Goal: Task Accomplishment & Management: Manage account settings

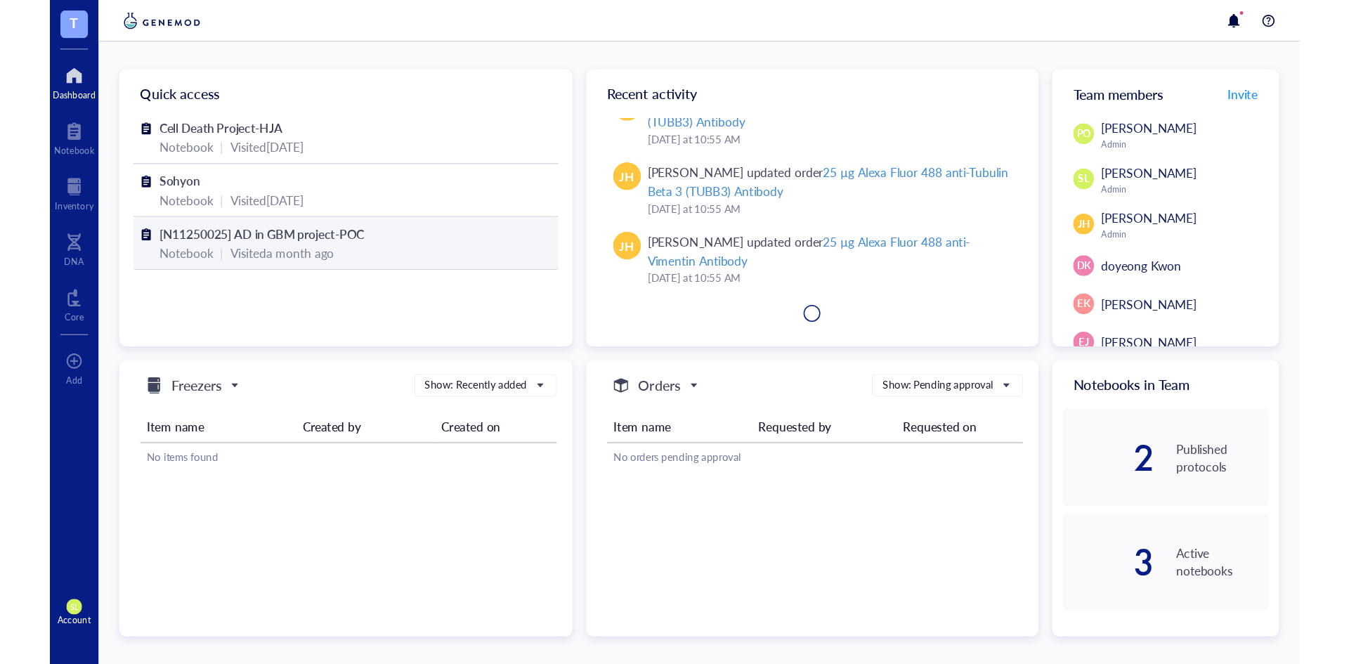
scroll to position [228, 0]
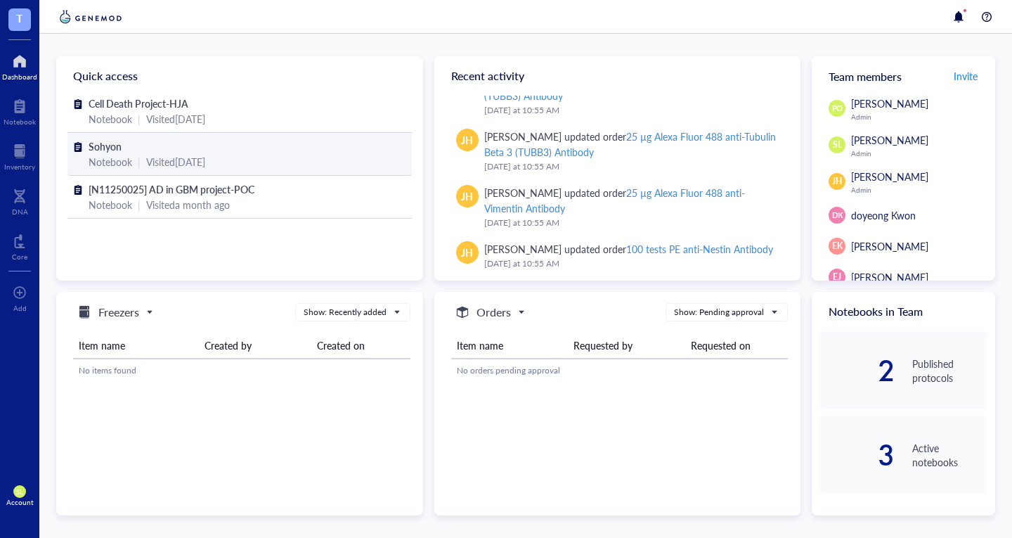
click at [112, 152] on span "Sohyon" at bounding box center [105, 146] width 33 height 14
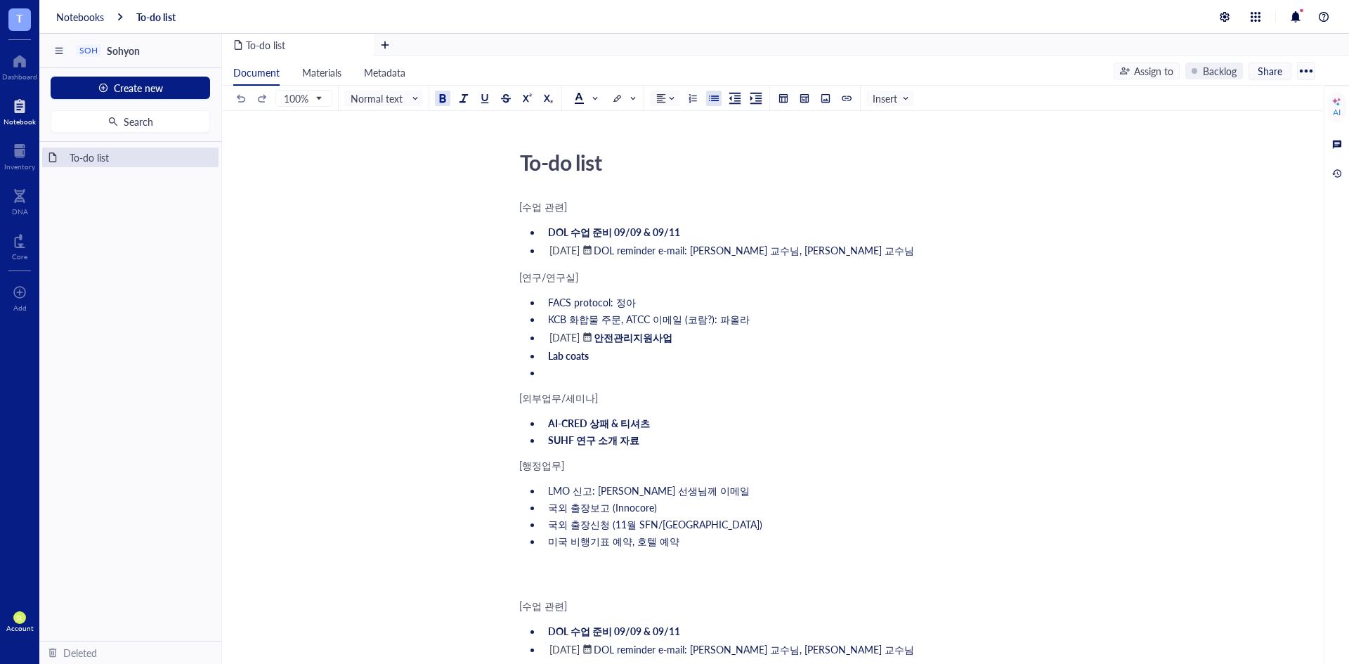
click at [592, 231] on span "DOL 수업 준비 09/09 & 09/11" at bounding box center [614, 232] width 132 height 14
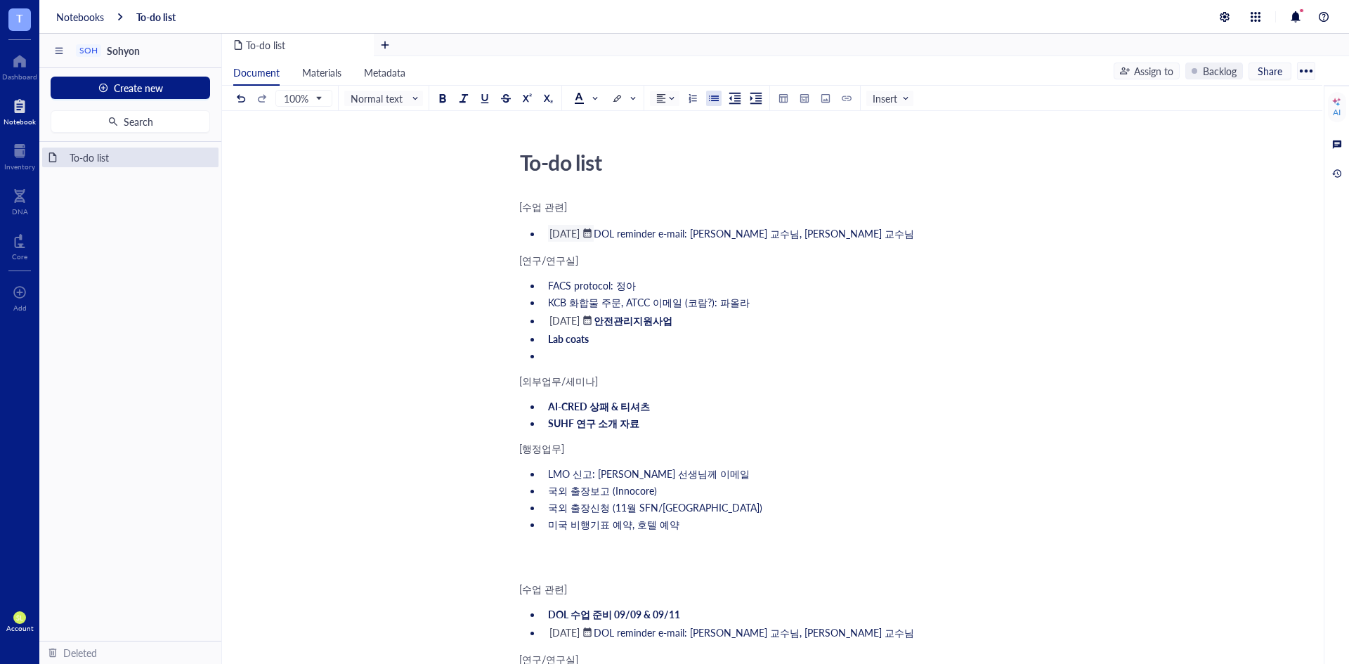
click at [592, 235] on div at bounding box center [588, 233] width 10 height 10
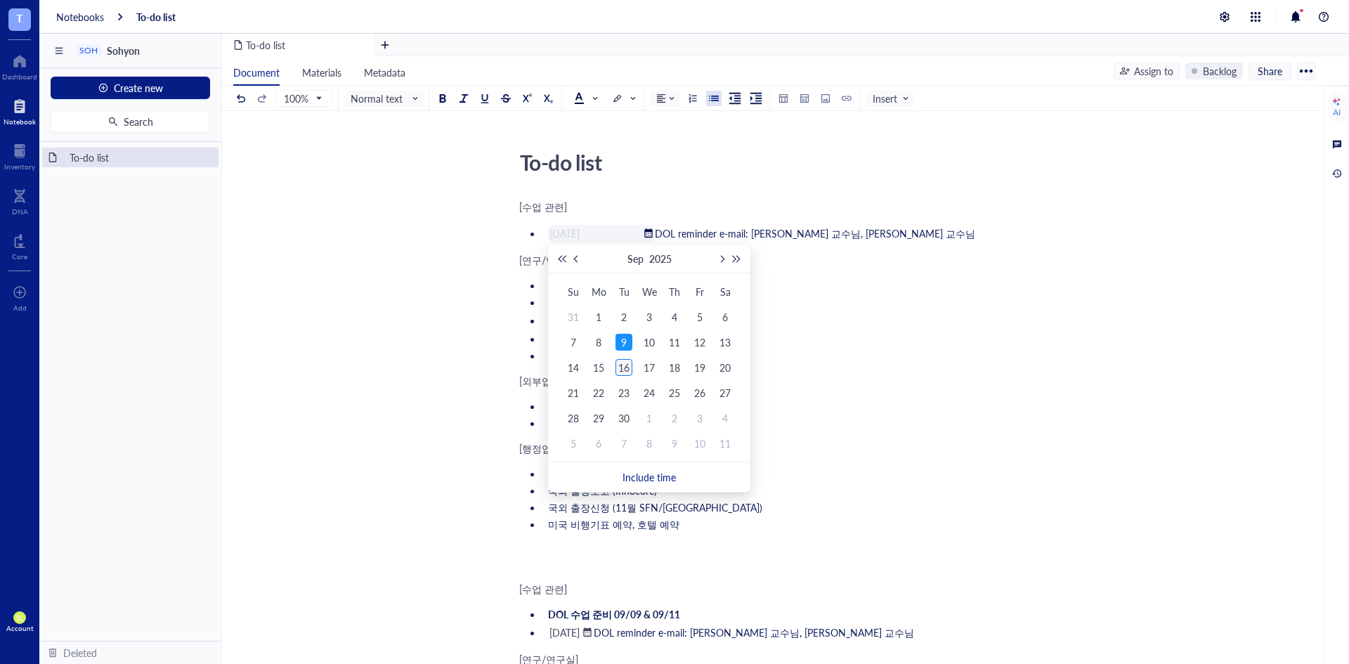
type input "[DATE]"
click at [622, 363] on div "16" at bounding box center [624, 367] width 17 height 17
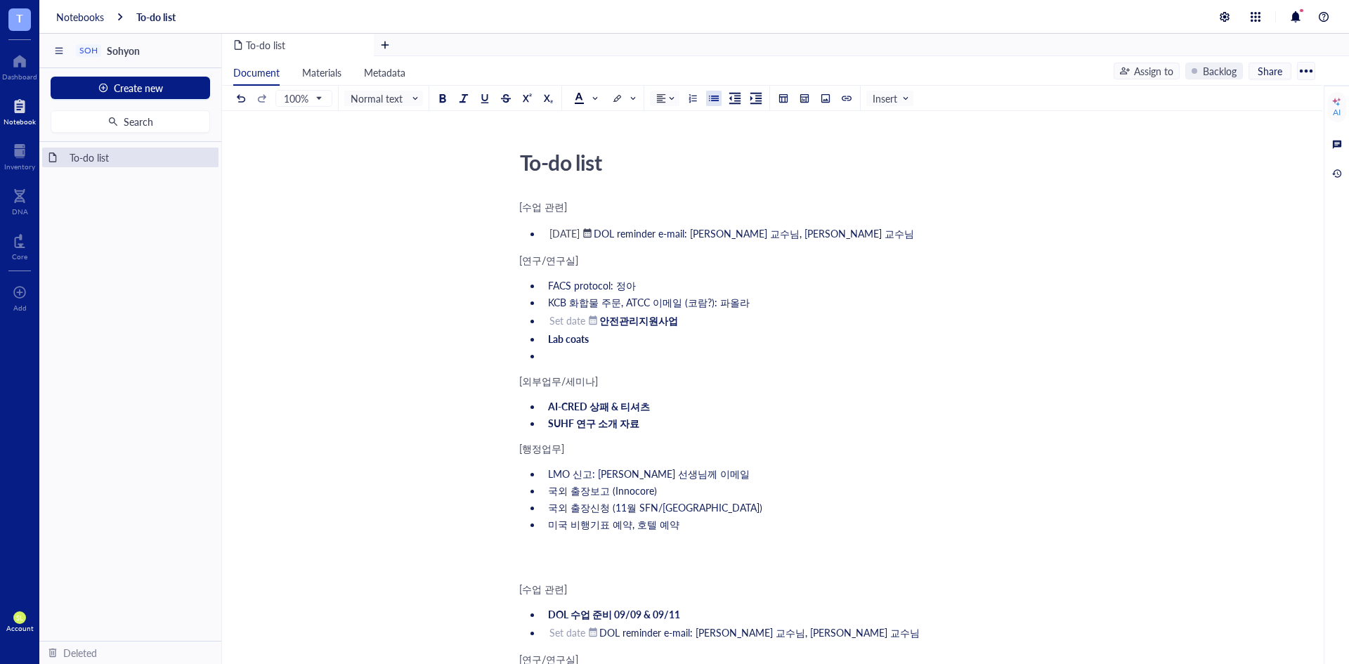
click at [922, 230] on li "﻿ September 16, 2025 ﻿ DOL reminder e-mail: 김진우 교수님, 김재경 교수님" at bounding box center [781, 233] width 477 height 17
click at [687, 427] on li "SUHF 연구 소개 자료" at bounding box center [781, 423] width 477 height 14
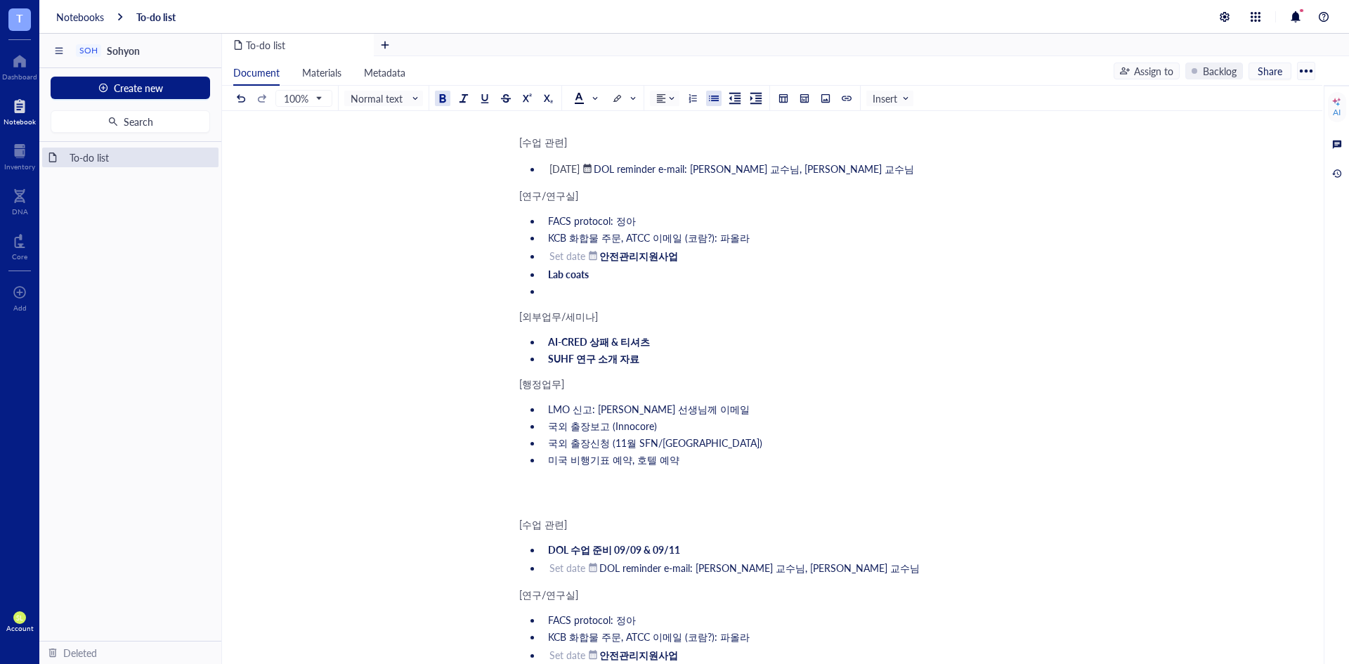
scroll to position [70, 0]
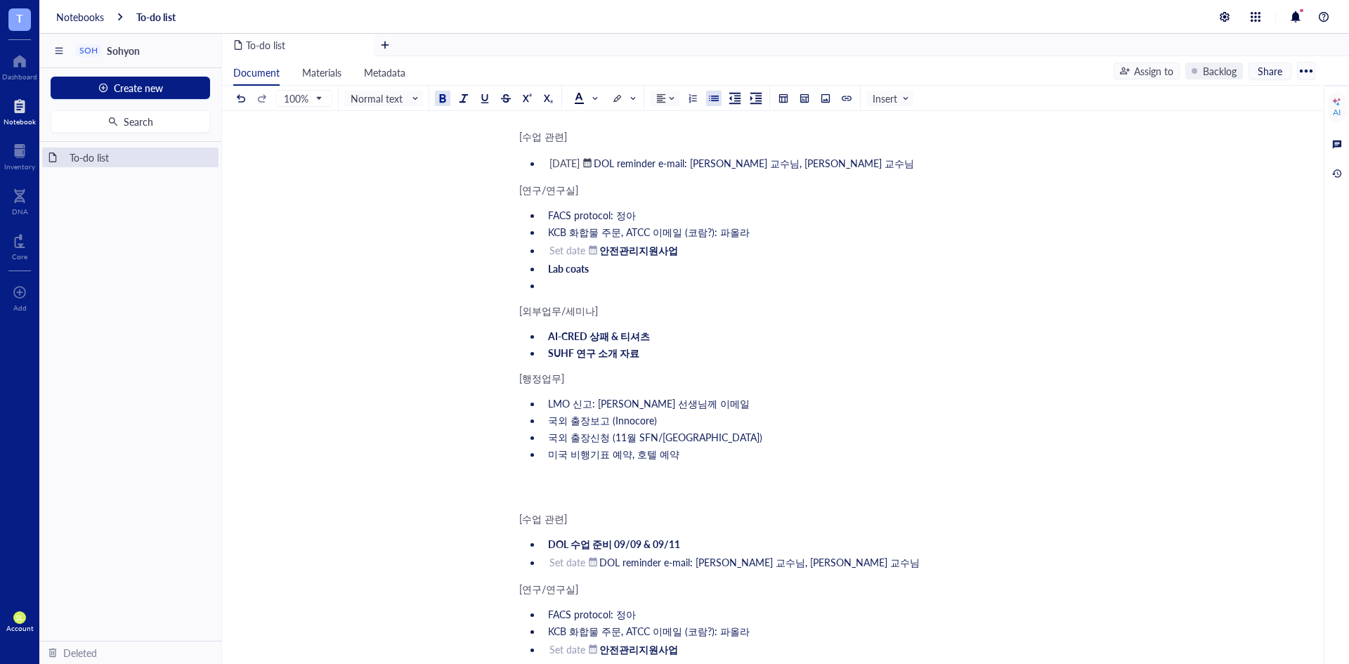
click at [613, 350] on span "SUHF 연구 소개 자료" at bounding box center [593, 353] width 91 height 14
click at [677, 447] on li "미국 비행기표 예약, 호텔 예약" at bounding box center [781, 454] width 477 height 14
click at [682, 455] on li "미국 비행기표 예약, 호텔 예약" at bounding box center [781, 454] width 477 height 14
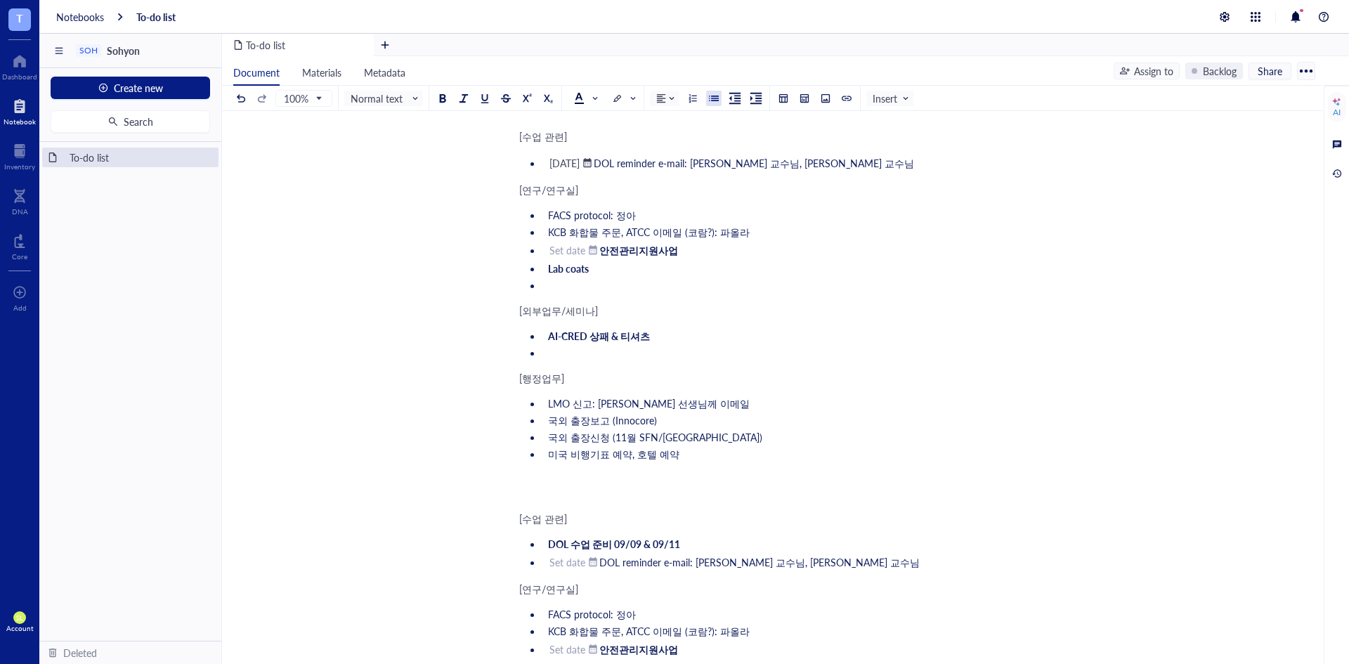
scroll to position [164, 0]
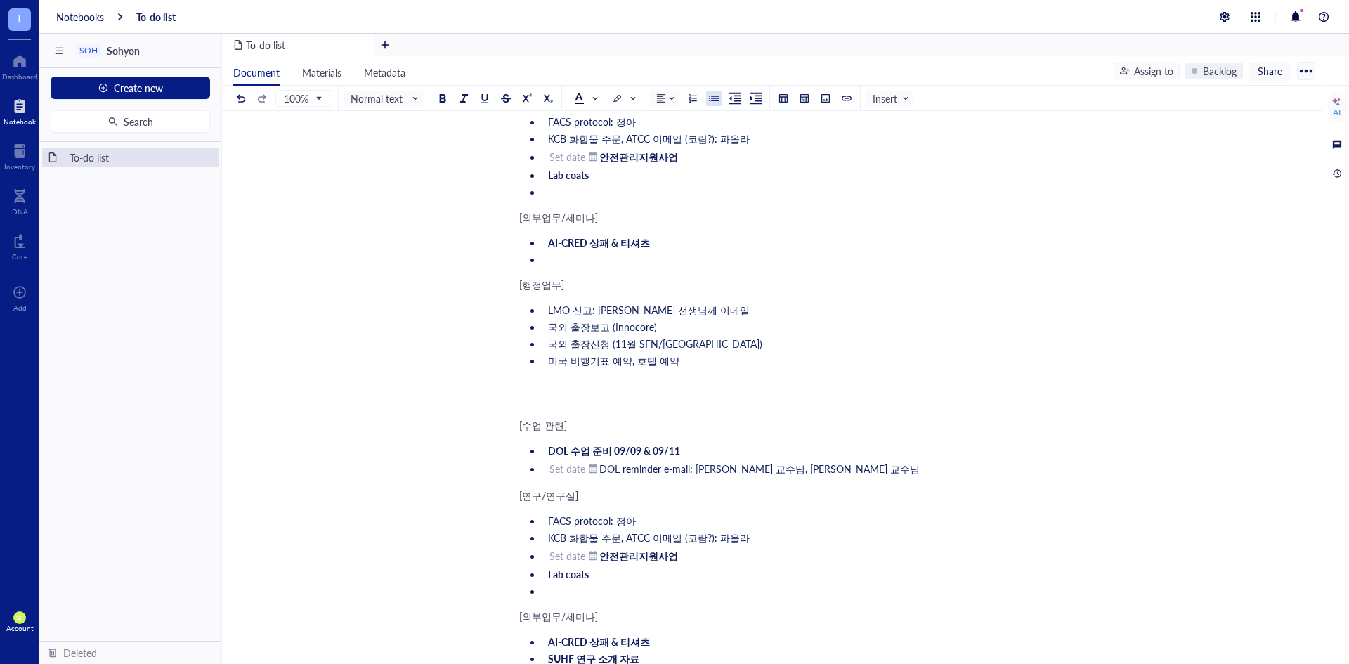
click at [653, 448] on span "DOL 수업 준비 09/09 & 09/11" at bounding box center [614, 450] width 132 height 14
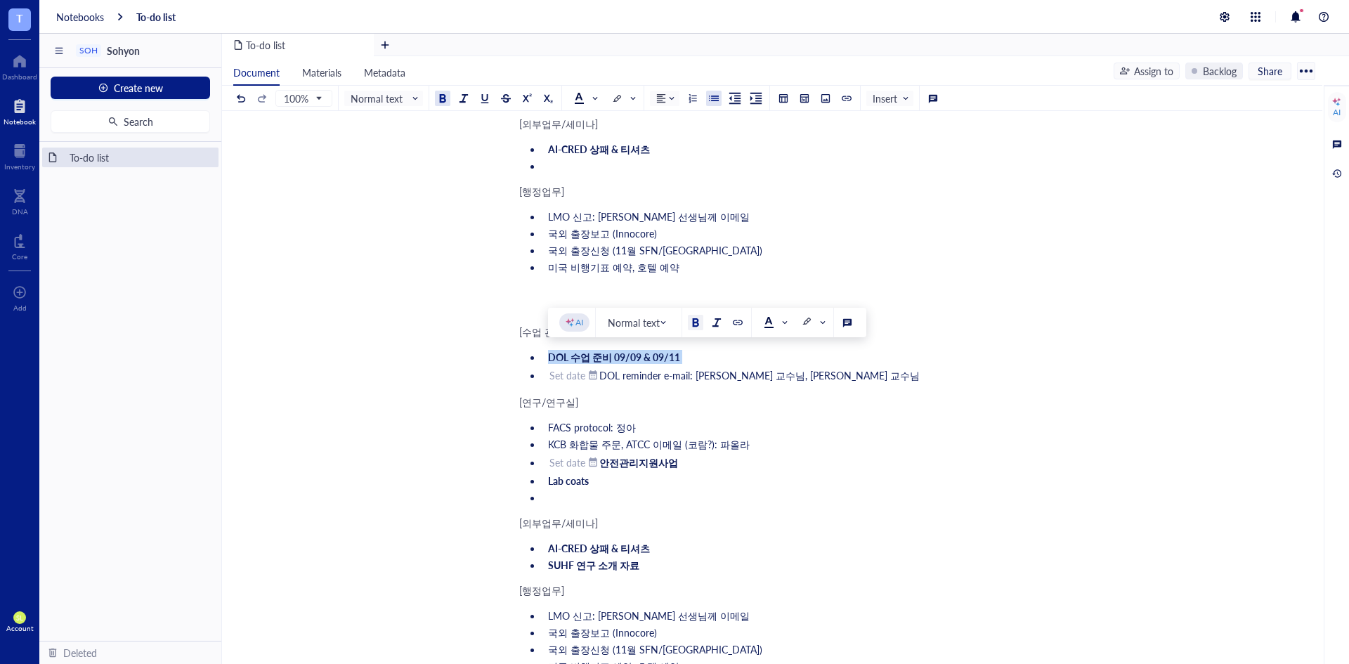
scroll to position [258, 0]
click at [544, 365] on ul "DOL 수업 준비 09/09 & 09/11 ﻿ Set date ﻿ DOL reminder e-mail: 김진우 교수님, 김재경 교수님" at bounding box center [769, 365] width 500 height 39
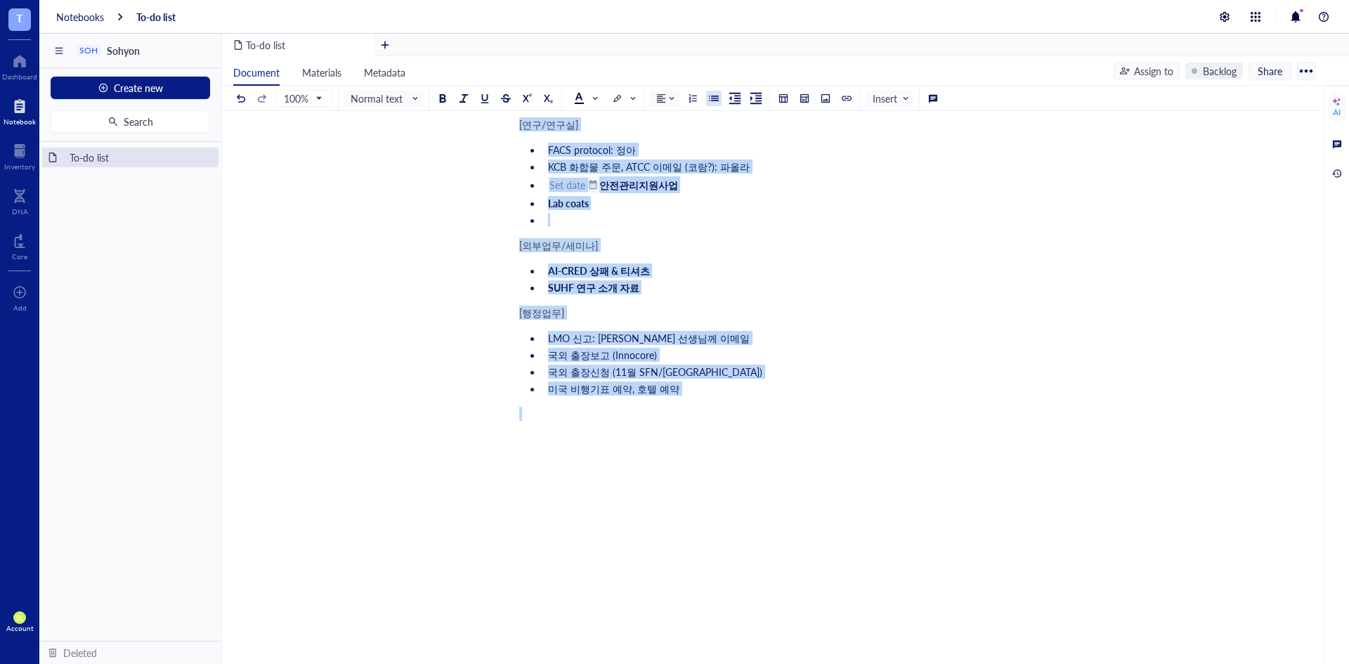
scroll to position [542, 0]
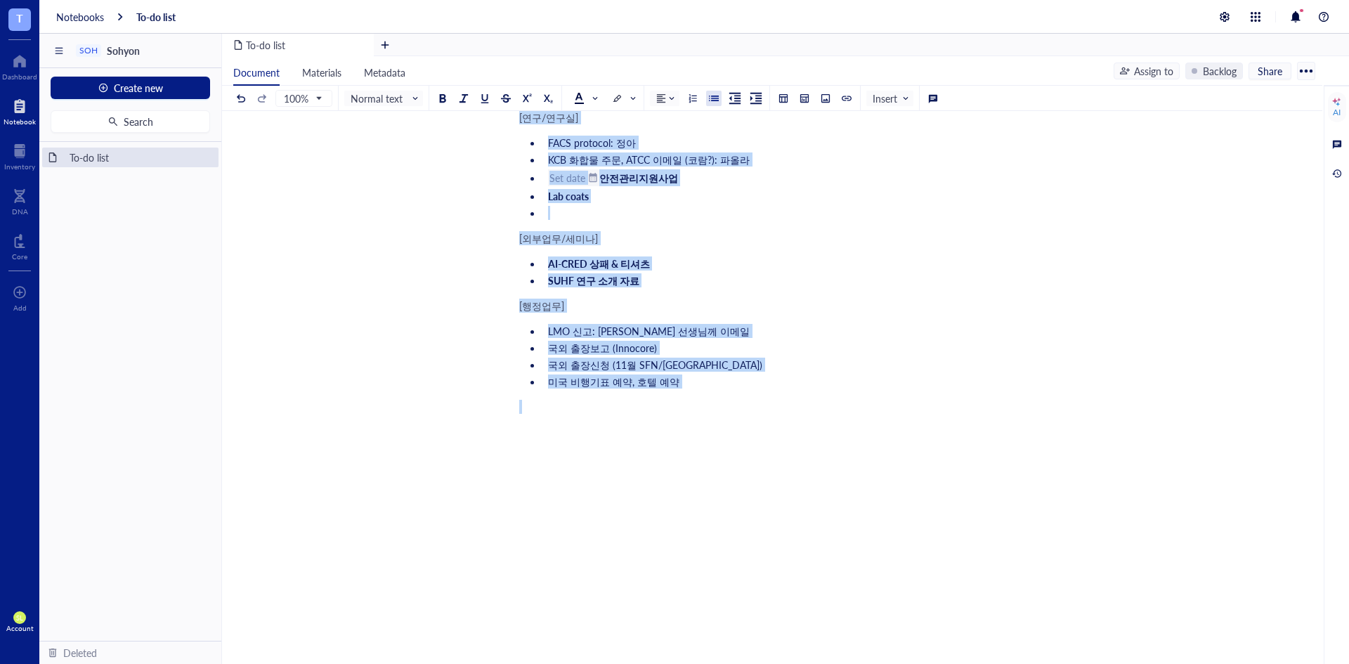
drag, startPoint x: 524, startPoint y: 306, endPoint x: 782, endPoint y: 536, distance: 345.0
click at [782, 536] on div "[수업 관련] ﻿ September 16, 2025 ﻿ DOL reminder e-mail: 김진우 교수님, 김재경 교수님 [연구/연구실] F…" at bounding box center [769, 172] width 500 height 1035
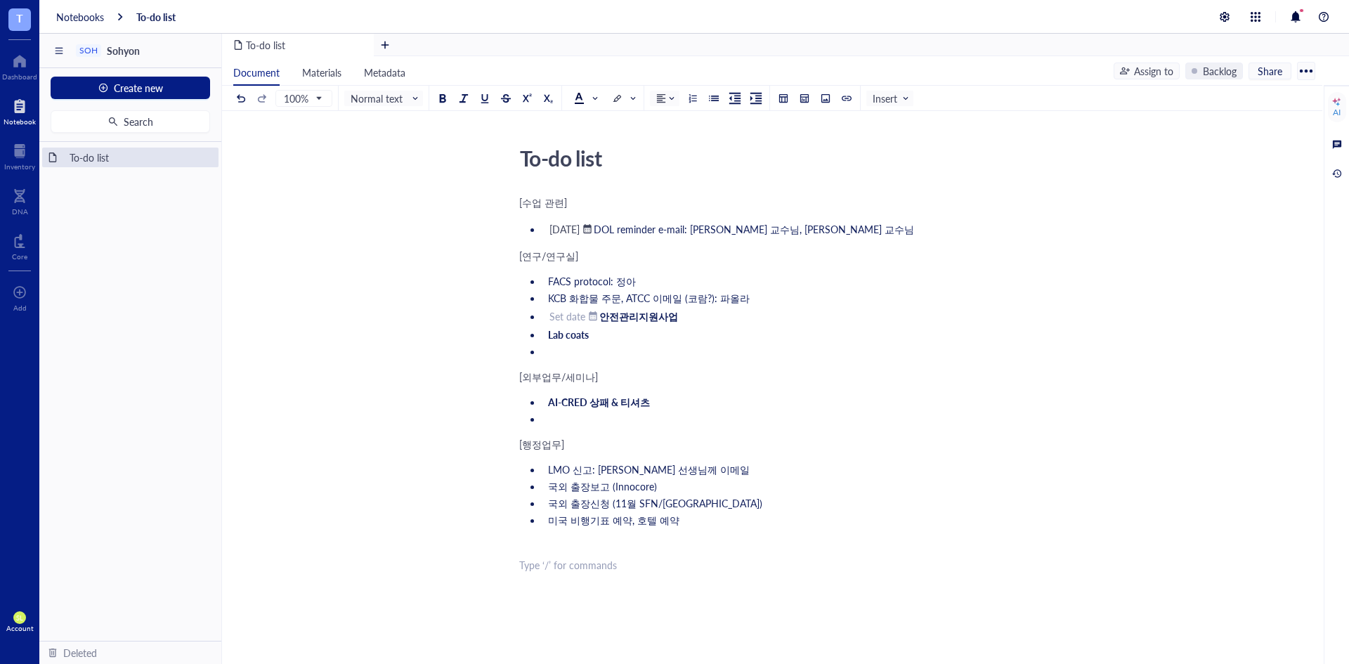
scroll to position [0, 0]
